Goal: Find specific page/section: Find specific page/section

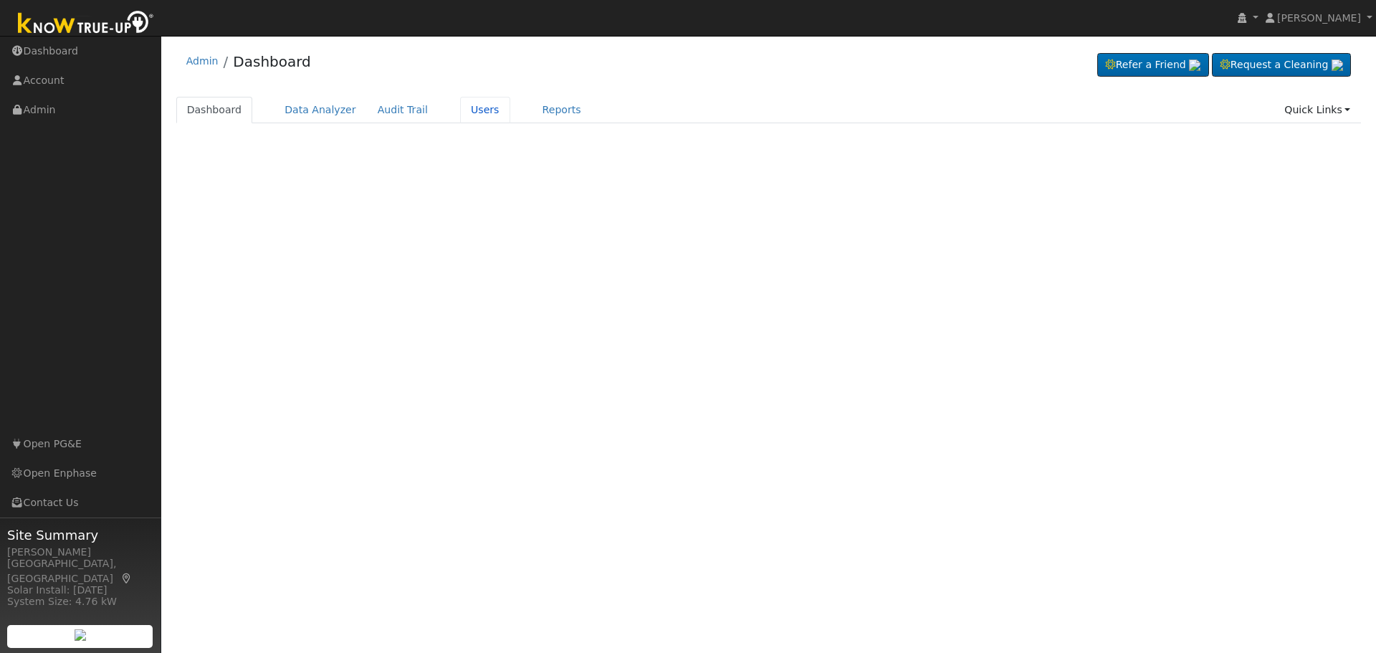
click at [462, 111] on link "Users" at bounding box center [485, 110] width 50 height 27
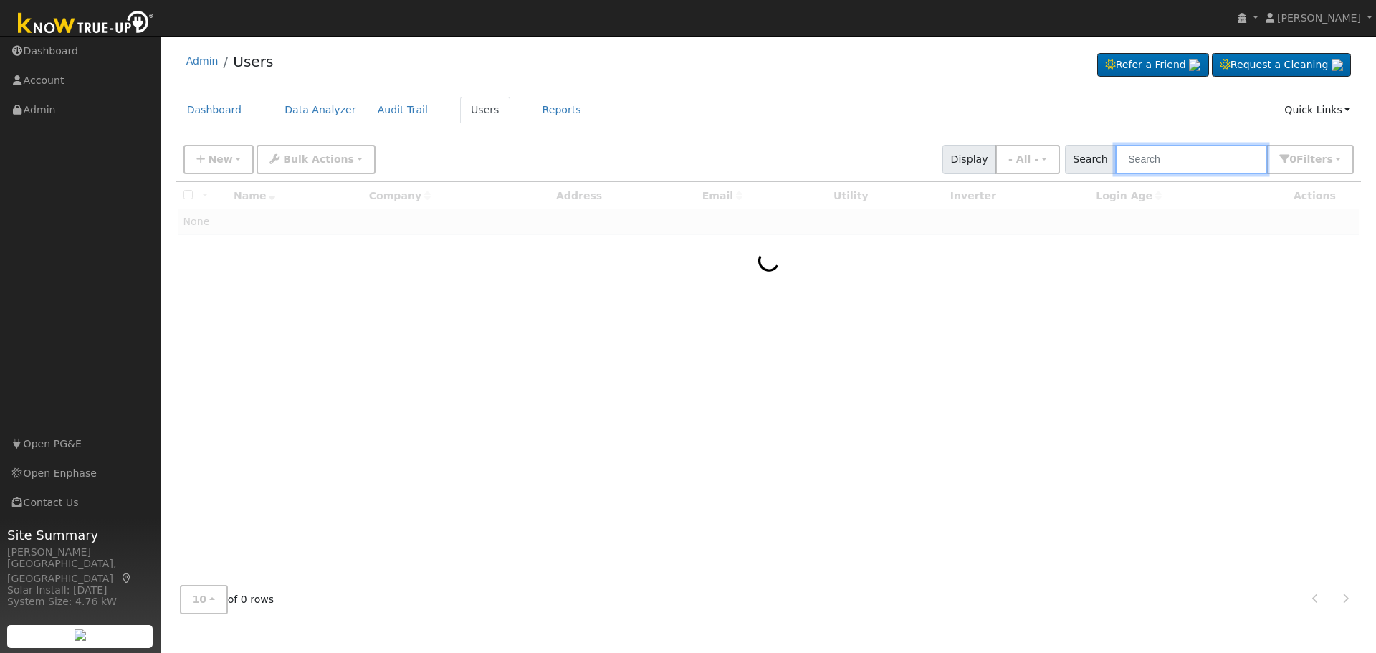
click at [1170, 162] on input "text" at bounding box center [1191, 159] width 152 height 29
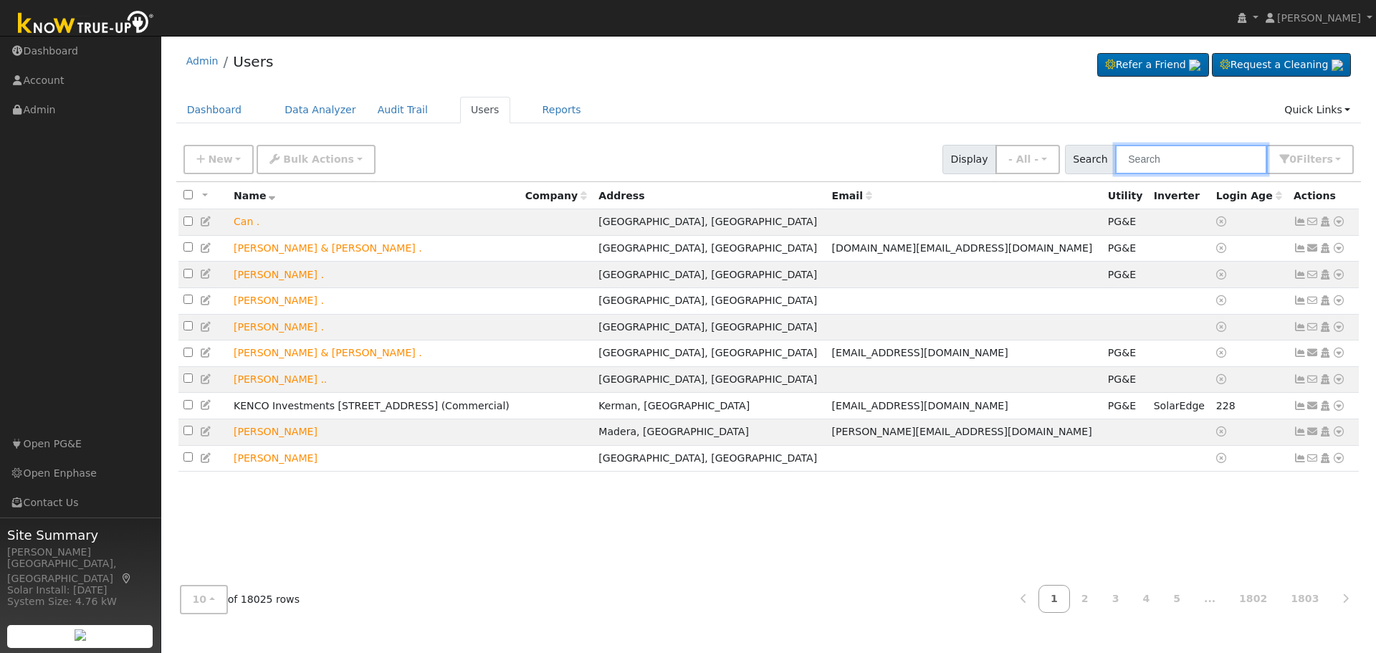
paste input "[PERSON_NAME]"
type input "[PERSON_NAME]"
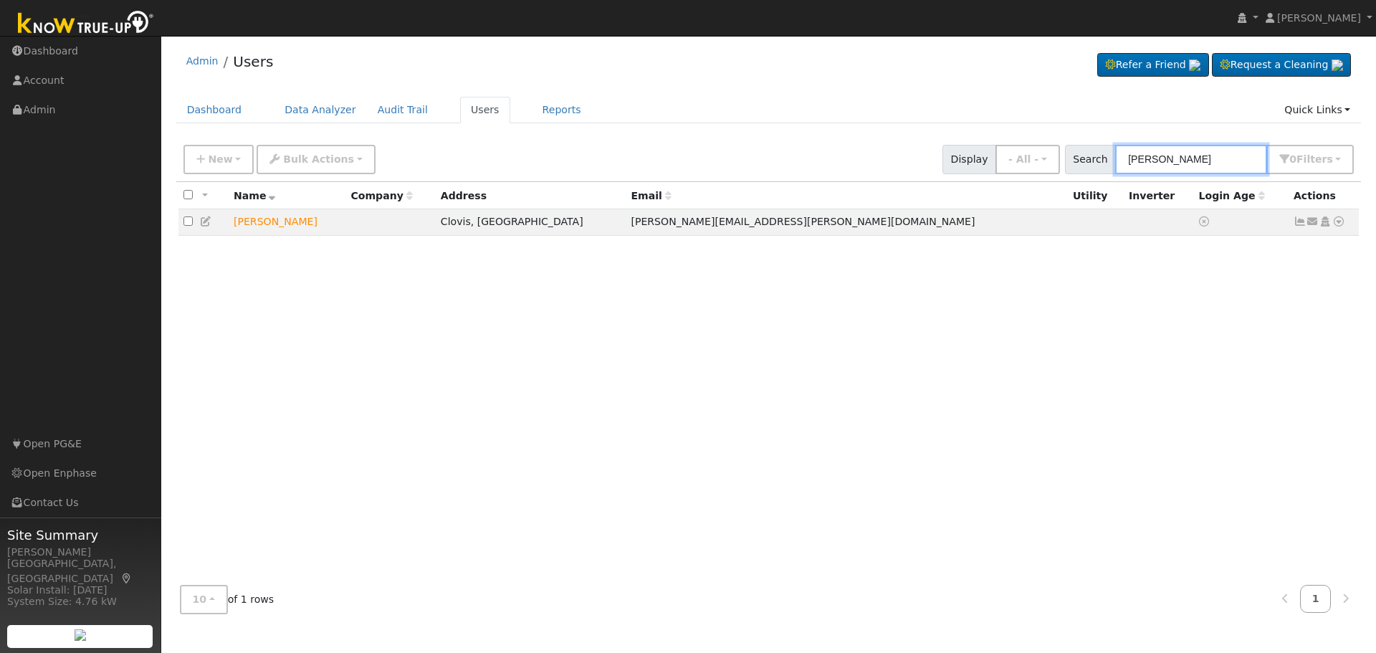
click at [1189, 157] on input "[PERSON_NAME]" at bounding box center [1191, 159] width 152 height 29
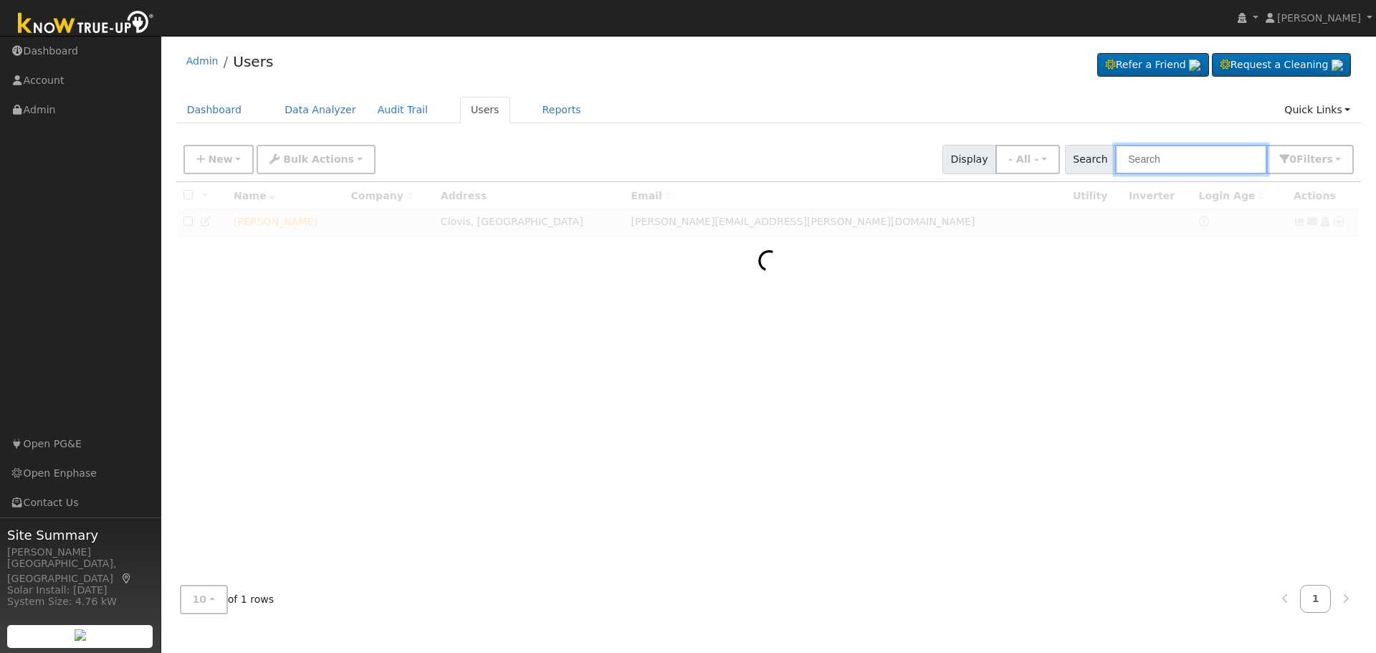
paste input "[PERSON_NAME]"
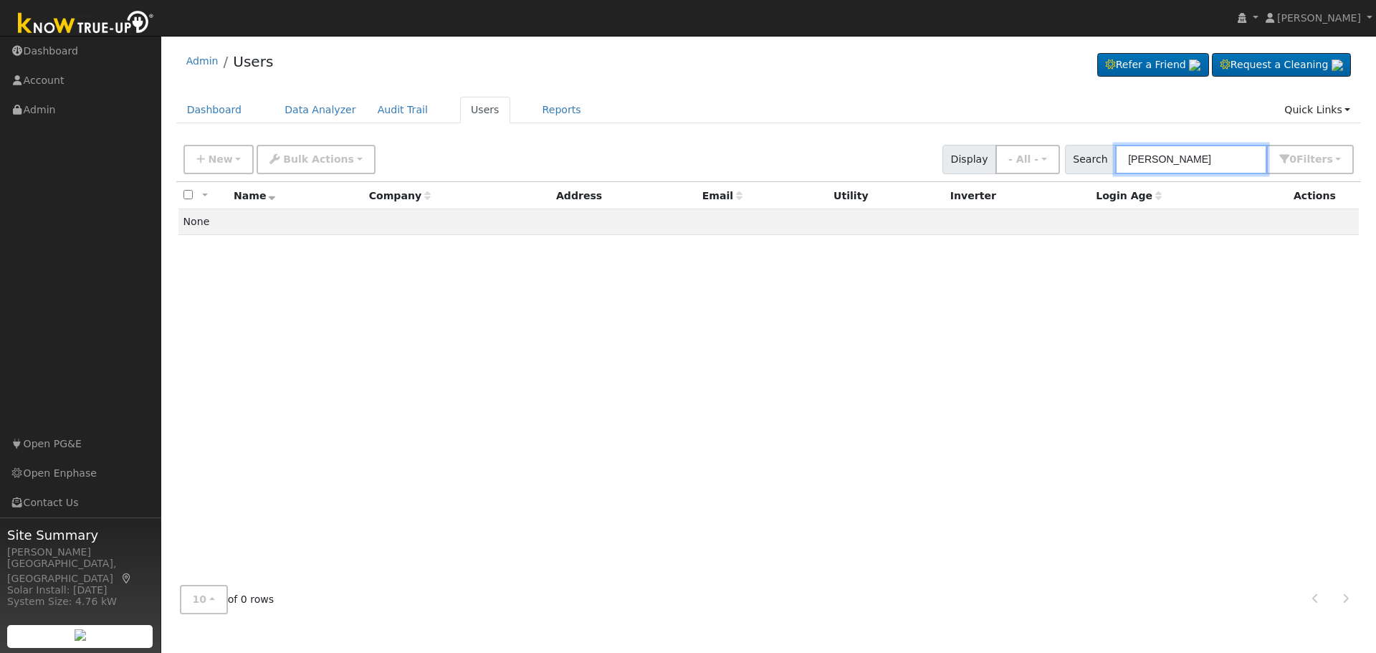
drag, startPoint x: 1158, startPoint y: 159, endPoint x: 1115, endPoint y: 160, distance: 43.0
click at [1115, 160] on div "Search [PERSON_NAME] 0 Filter s My accounts Role Show - All - Show Leads Admin …" at bounding box center [1210, 159] width 290 height 29
type input "[PERSON_NAME]"
